Goal: Transaction & Acquisition: Purchase product/service

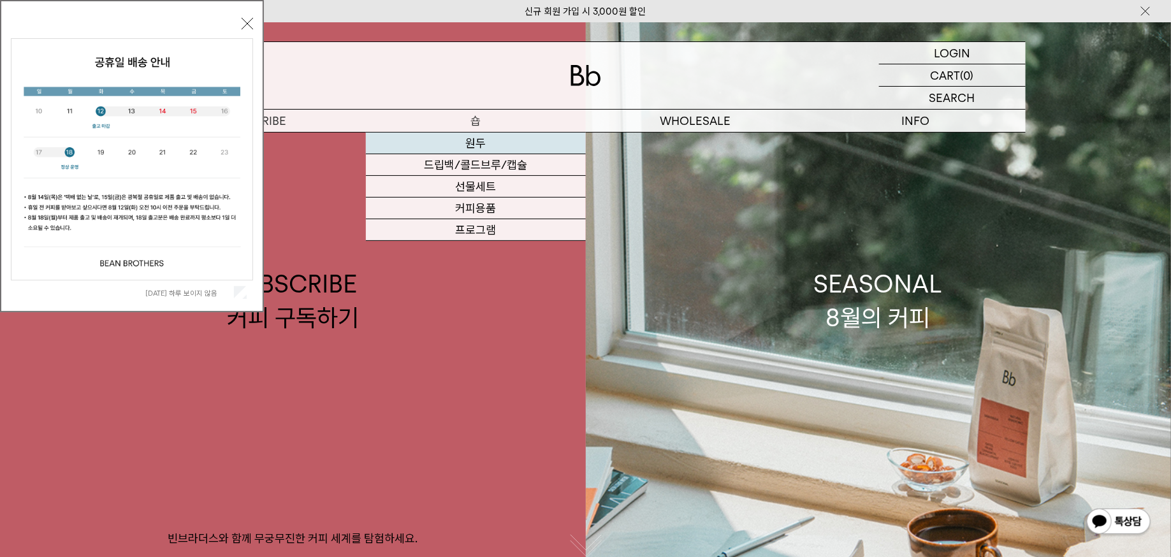
click at [473, 148] on link "원두" at bounding box center [476, 144] width 220 height 22
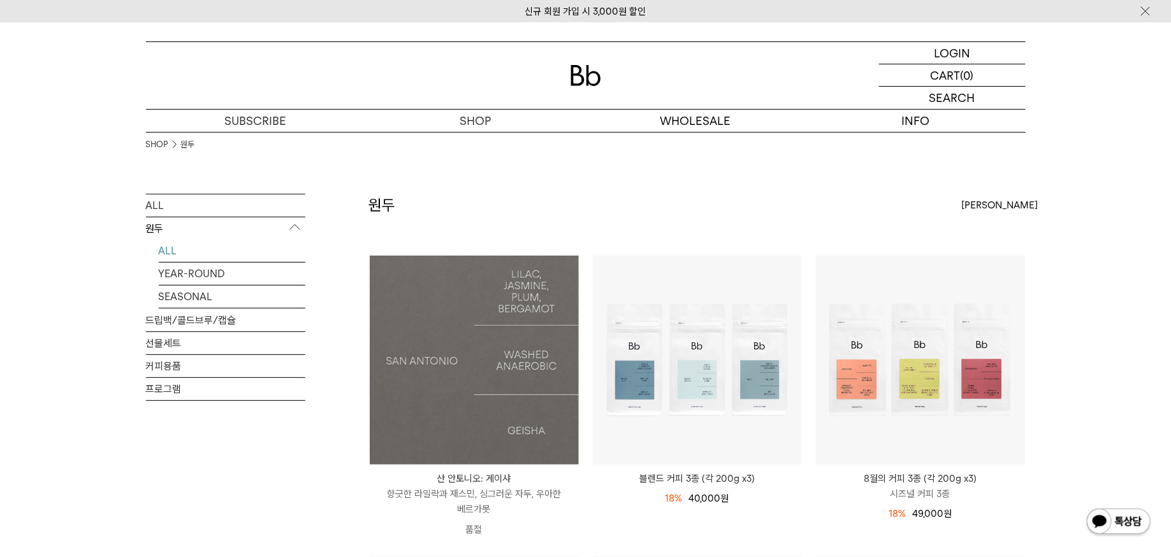
click at [467, 412] on img at bounding box center [474, 360] width 209 height 209
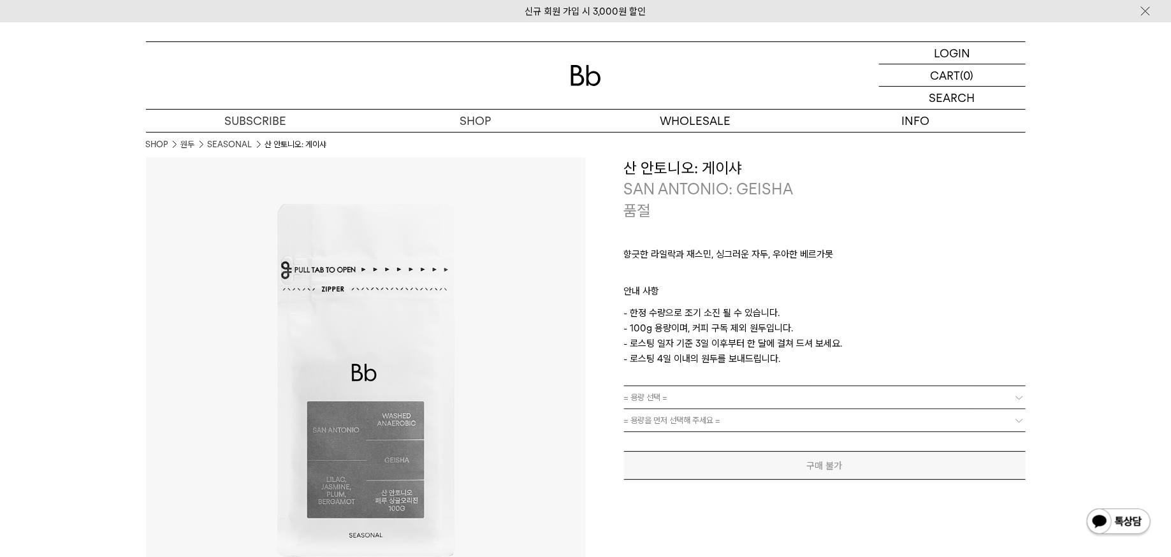
drag, startPoint x: 804, startPoint y: 372, endPoint x: 754, endPoint y: 189, distance: 189.6
click at [754, 189] on div "**********" at bounding box center [825, 319] width 402 height 323
click at [754, 349] on p "- 한정 수량으로 조기 소진 될 수 있습니다. - 100g 용량이며, 커피 구독 제외 원두입니다. - 로스팅 일자 기준 3일 이후부터 한 달에…" at bounding box center [825, 335] width 402 height 61
click at [793, 367] on p "- 한정 수량으로 조기 소진 될 수 있습니다. - 100g 용량이며, 커피 구독 제외 원두입니다. - 로스팅 일자 기준 3일 이후부터 한 달에…" at bounding box center [825, 335] width 402 height 61
click at [583, 77] on img at bounding box center [586, 75] width 31 height 21
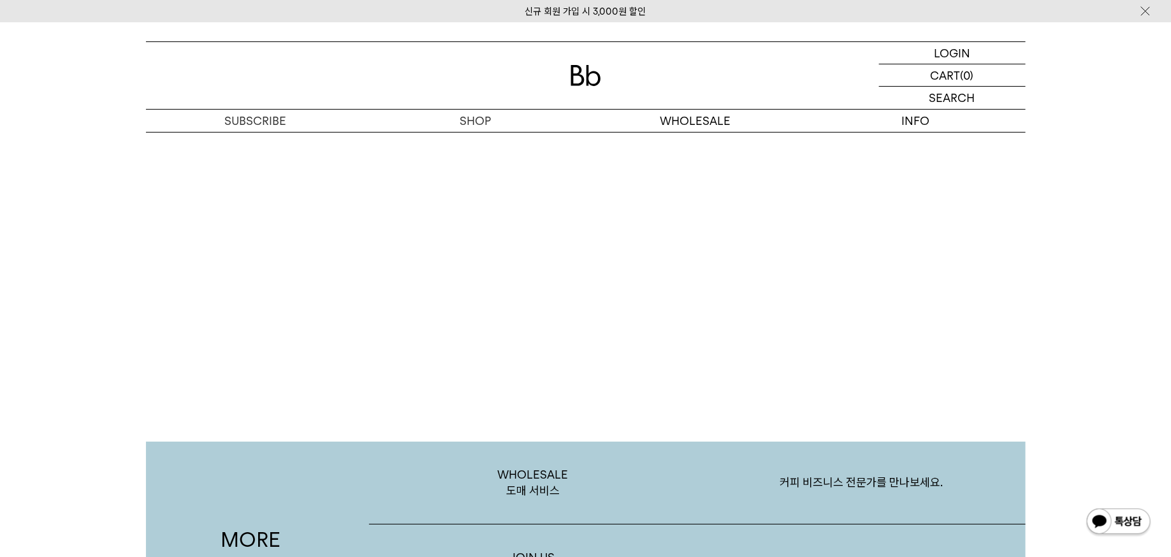
scroll to position [1951, 0]
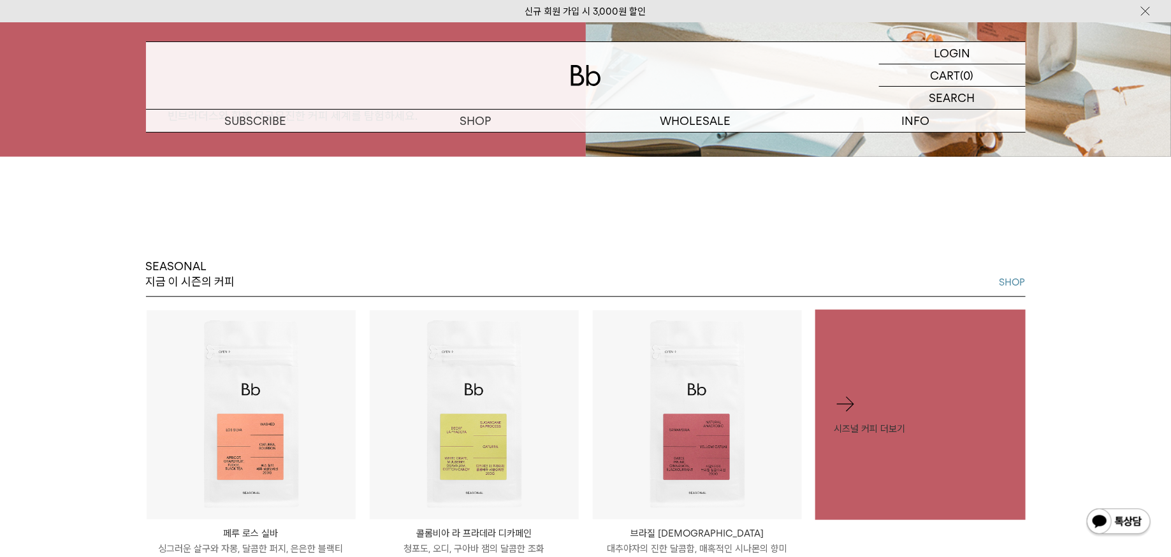
scroll to position [0, 0]
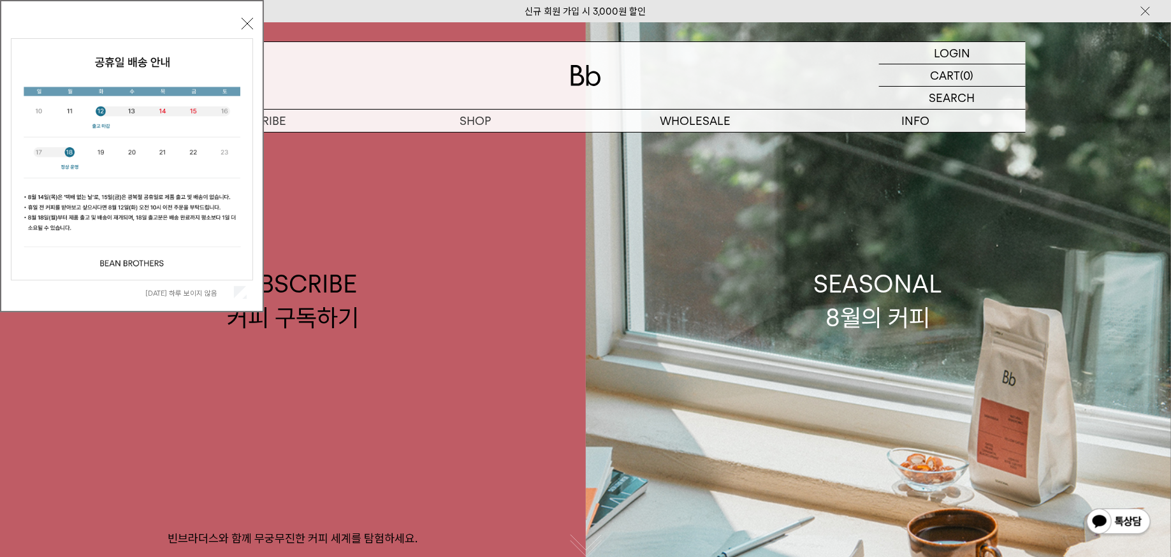
click at [243, 22] on button "닫기" at bounding box center [247, 23] width 11 height 11
